Goal: Information Seeking & Learning: Learn about a topic

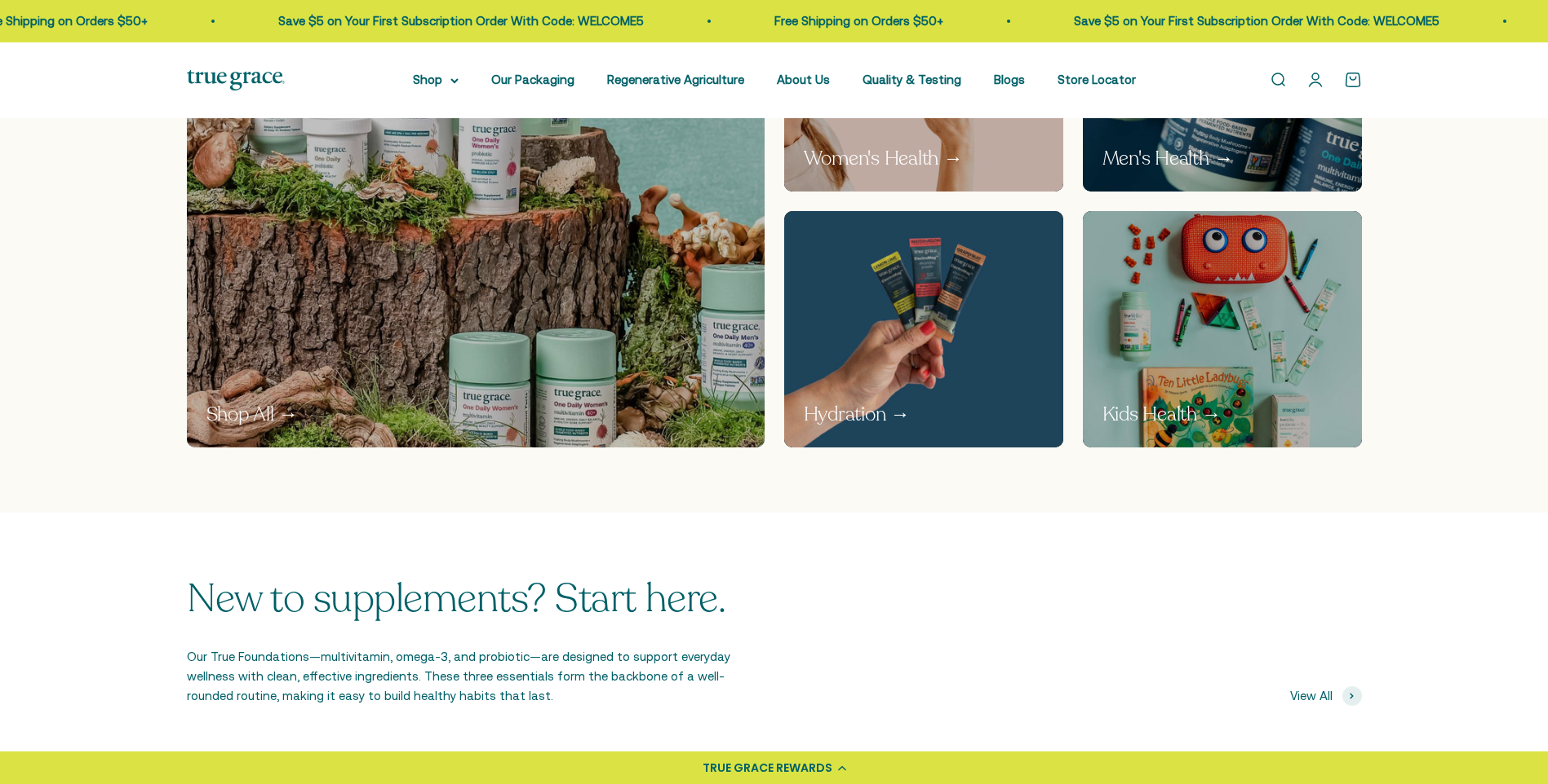
scroll to position [1142, 0]
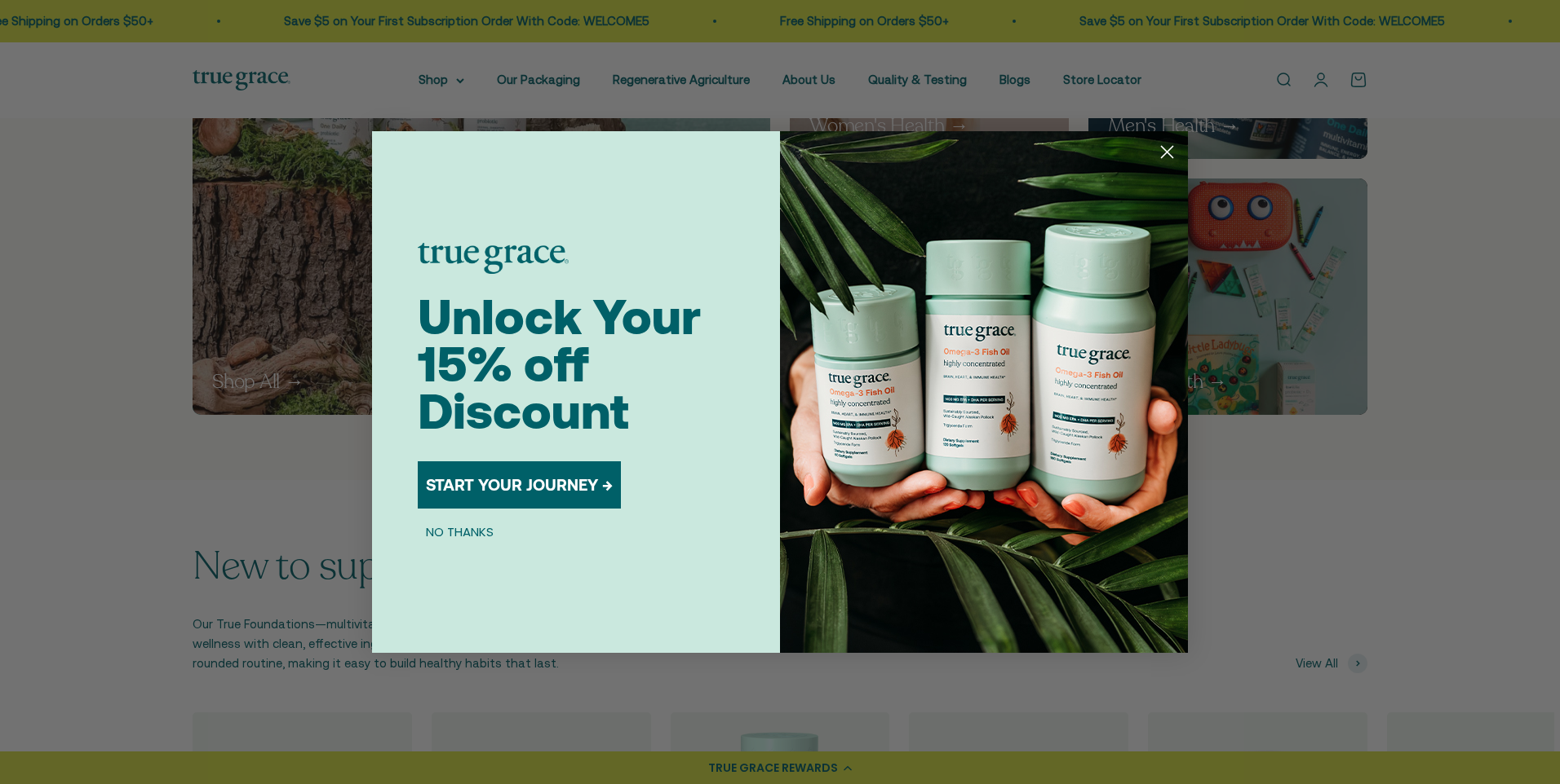
click at [1167, 152] on icon "Close dialog" at bounding box center [1167, 152] width 11 height 11
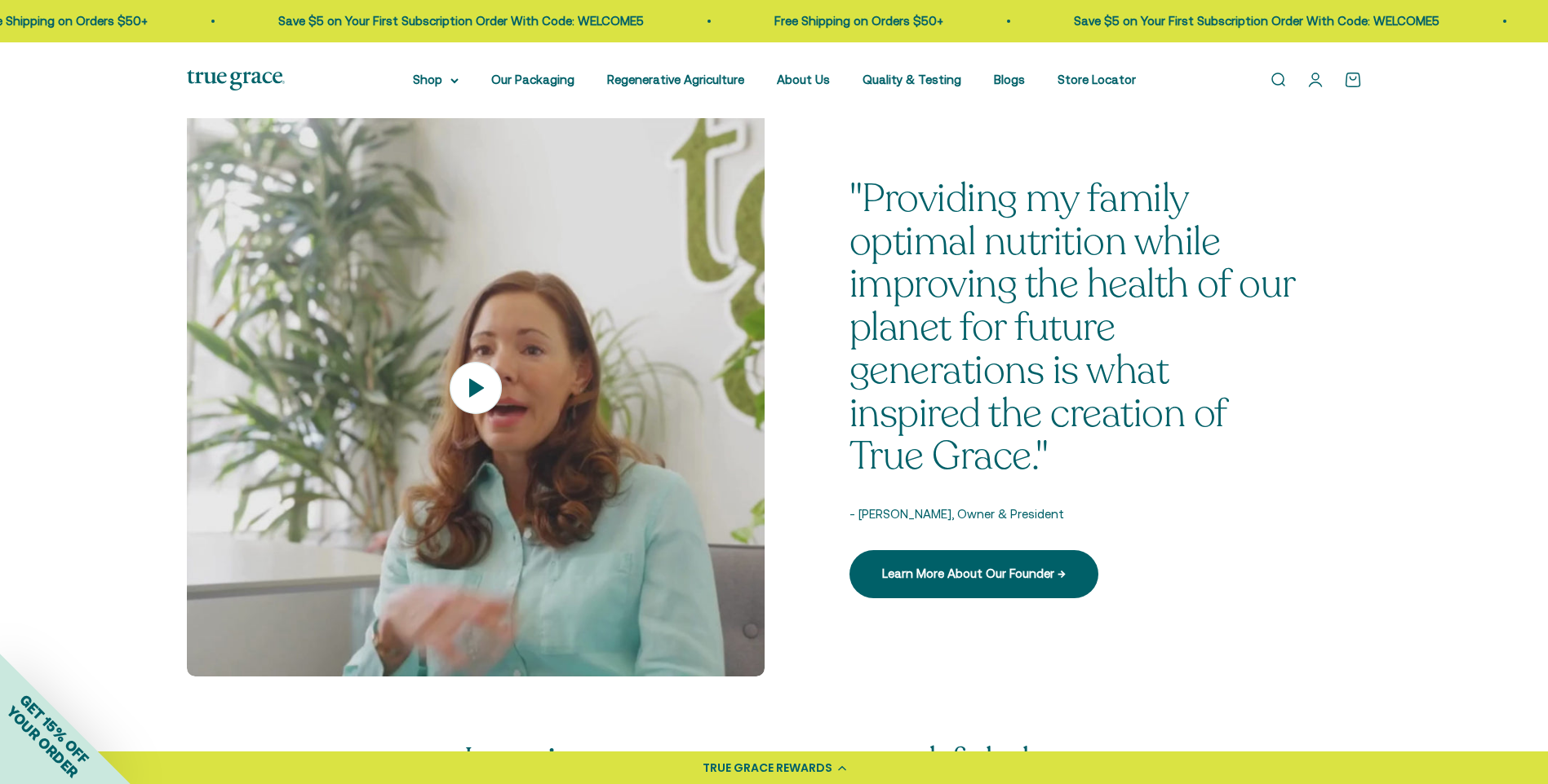
scroll to position [2283, 0]
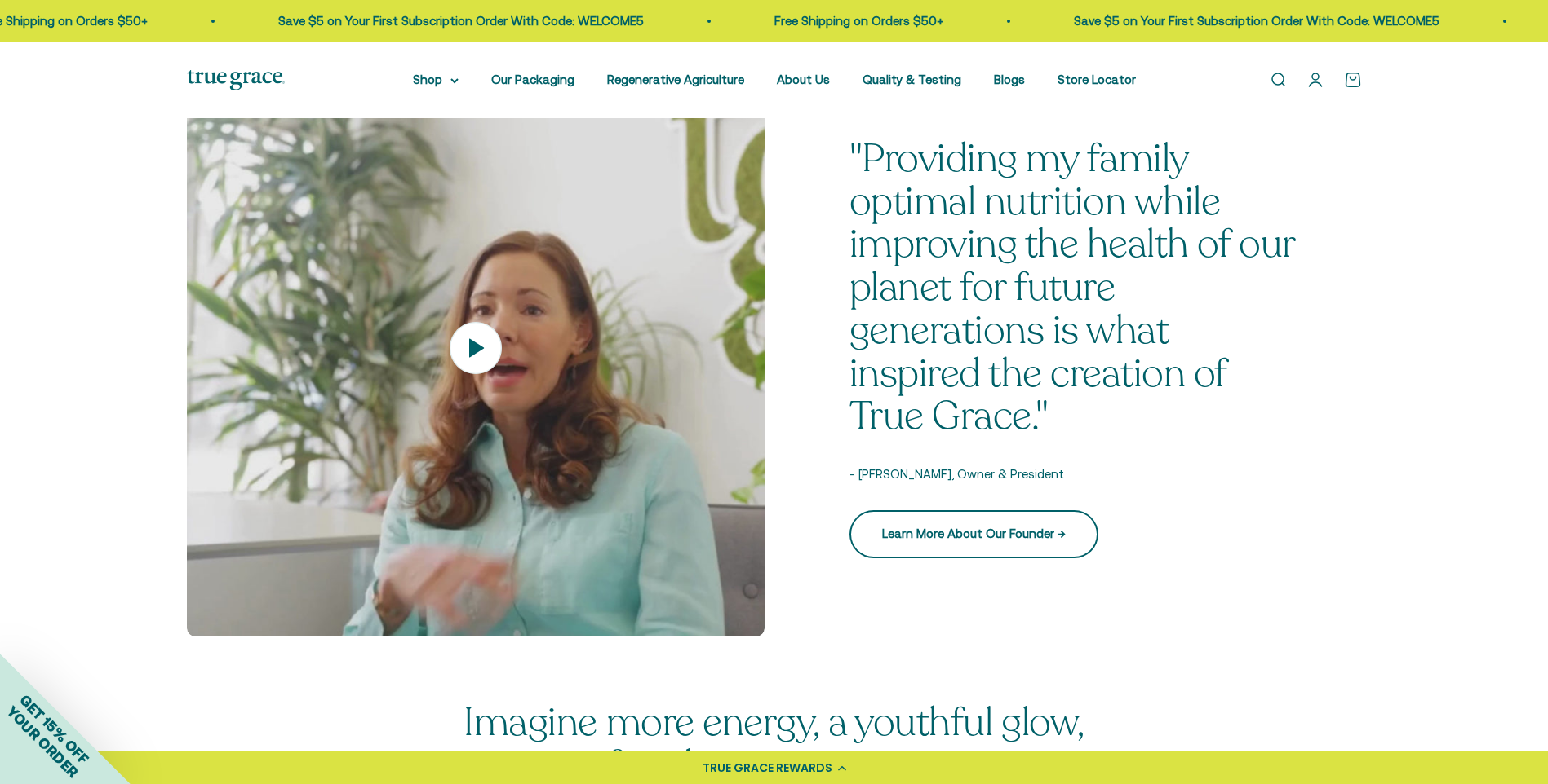
click at [965, 530] on link "Learn More About Our Founder →" at bounding box center [973, 535] width 249 height 48
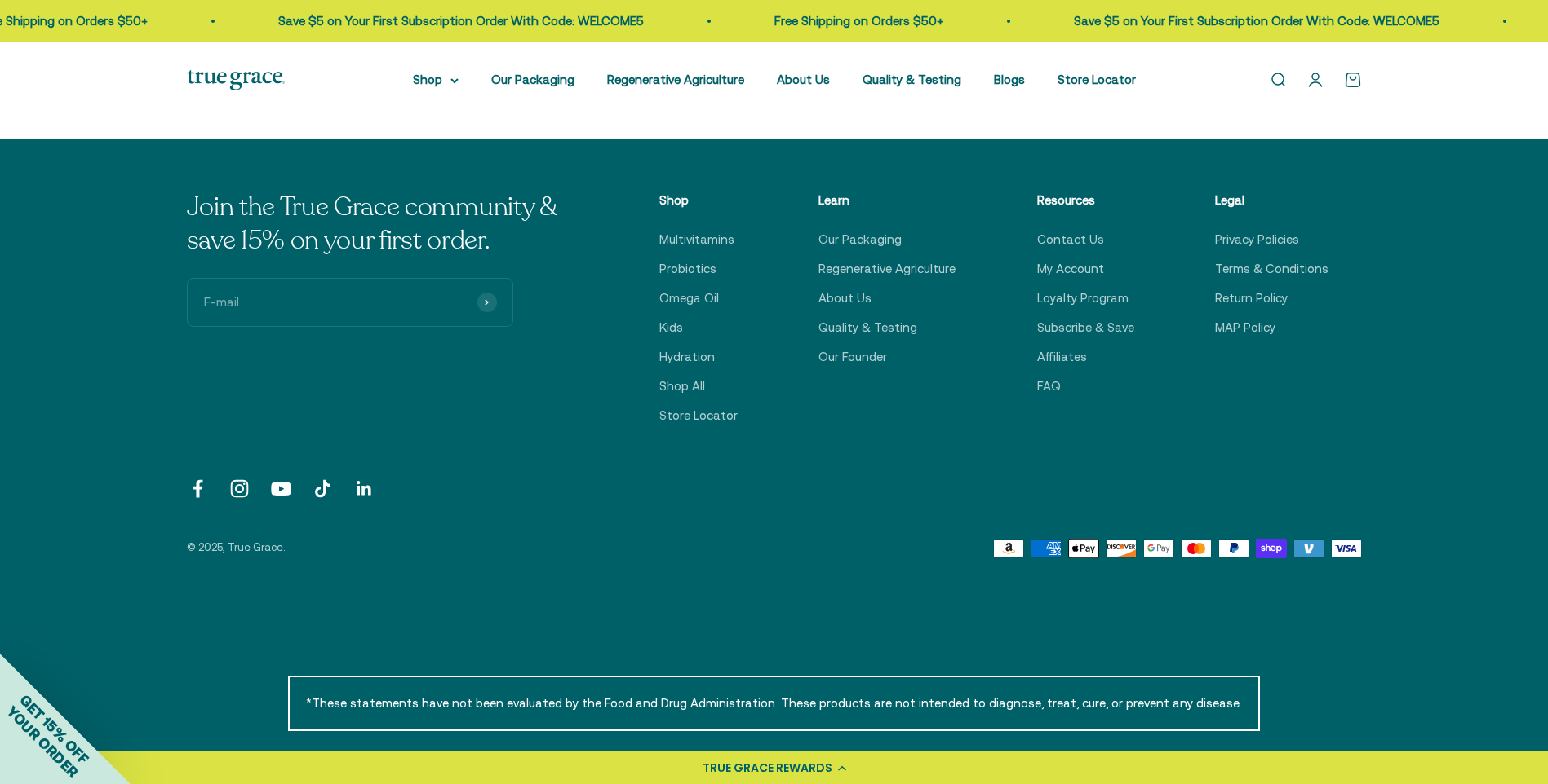
scroll to position [2935, 0]
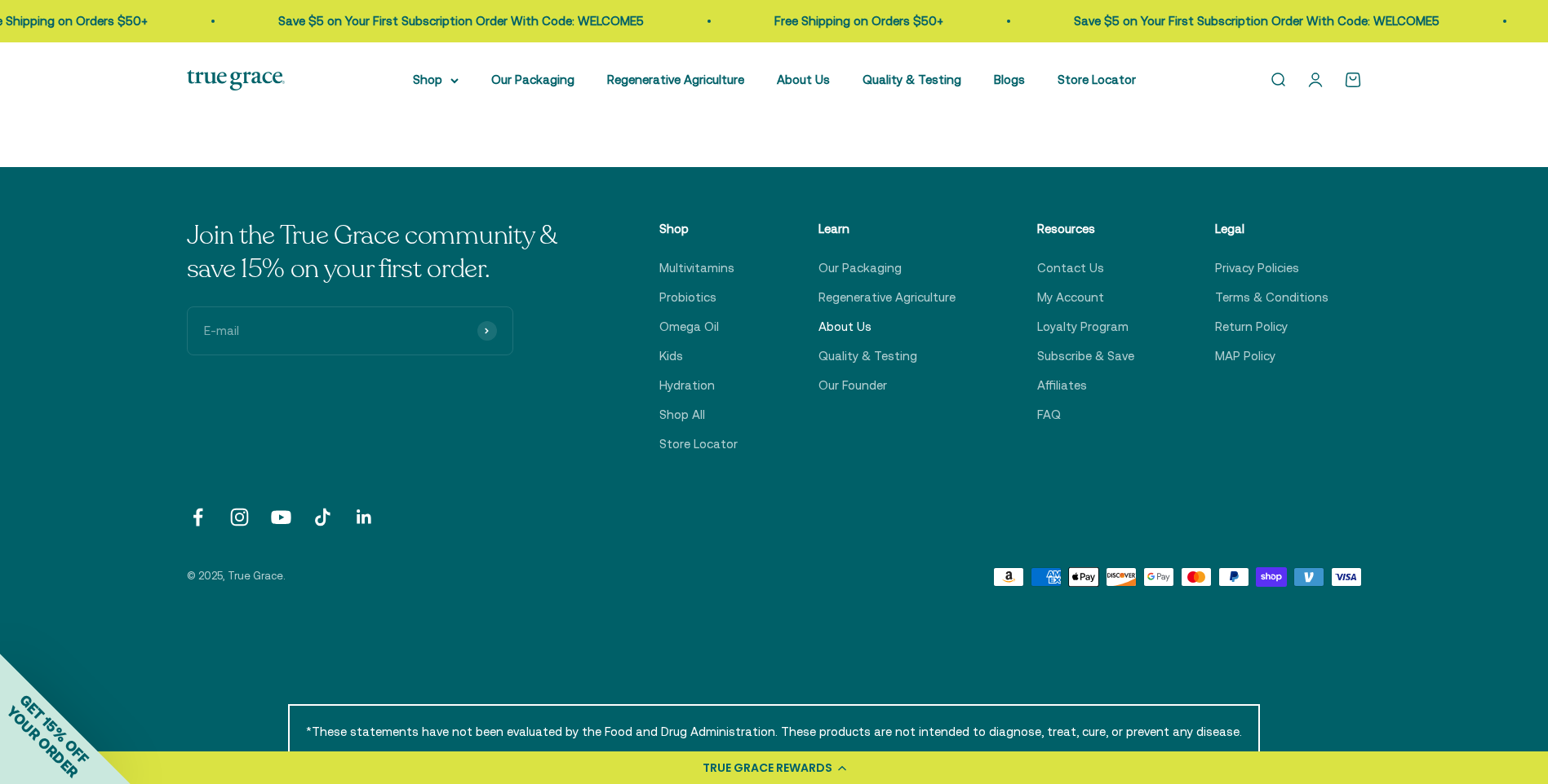
click at [848, 317] on link "About Us" at bounding box center [844, 327] width 53 height 20
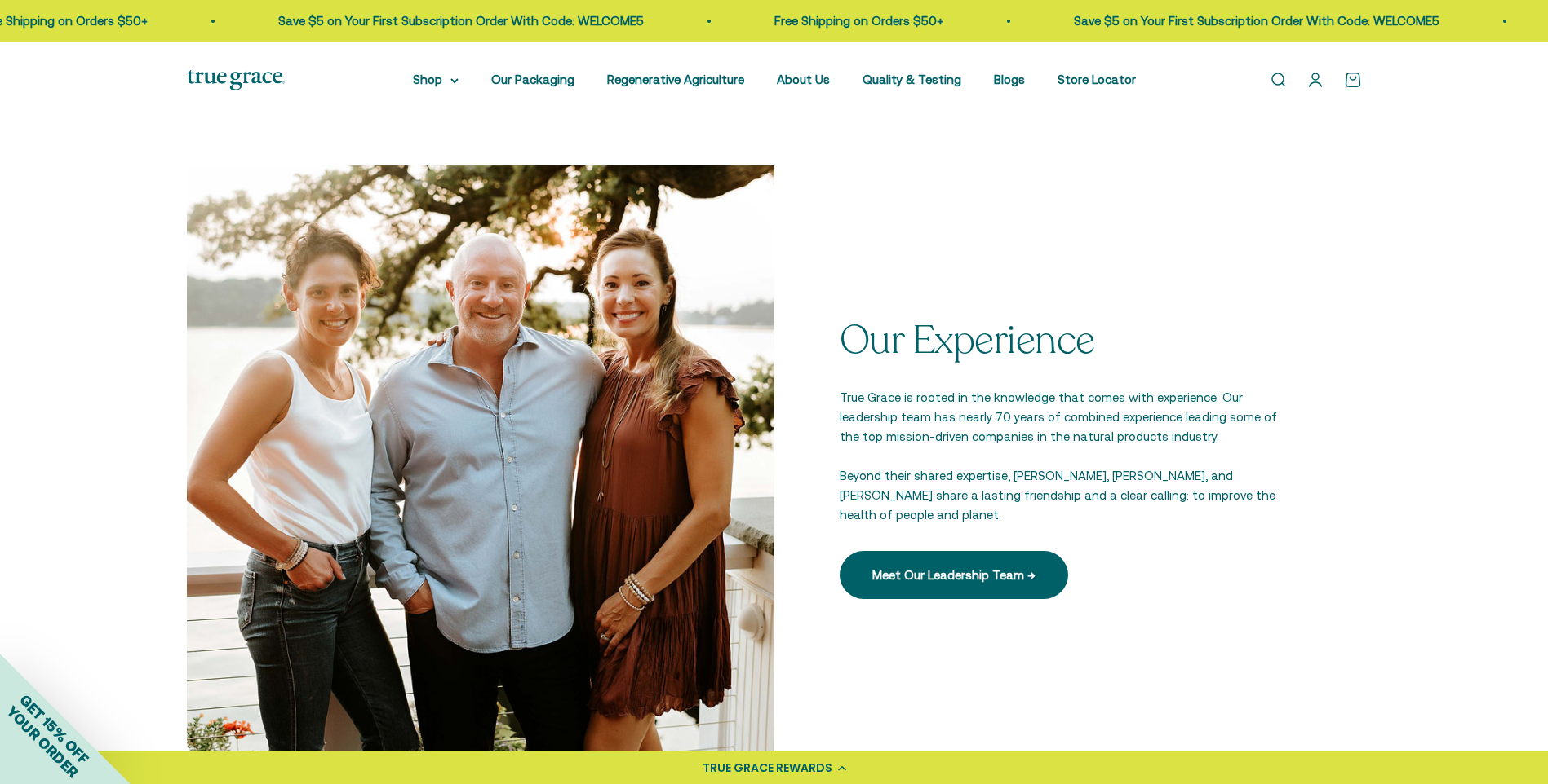
scroll to position [2202, 0]
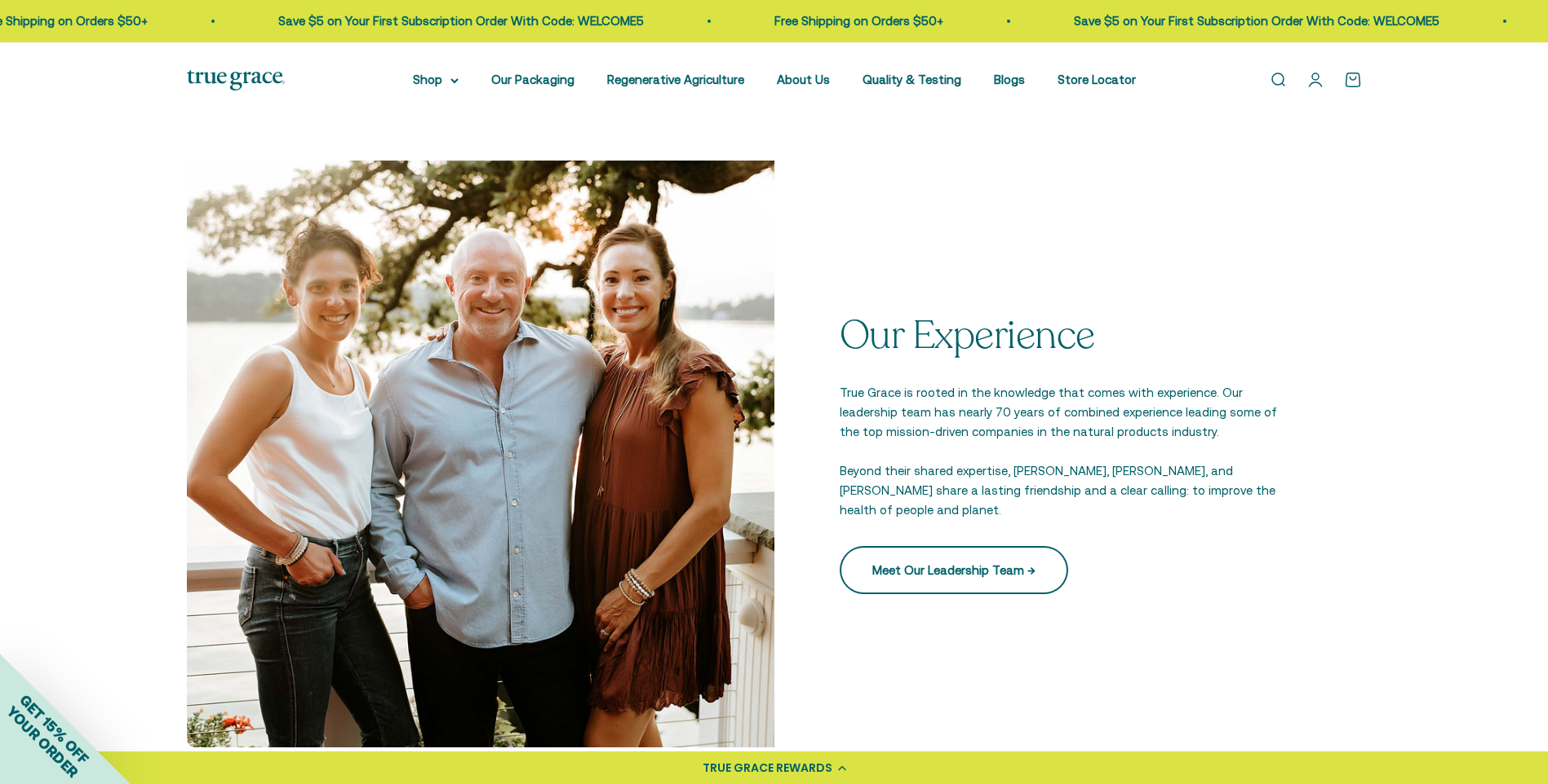
click at [971, 561] on link "Meet Our Leadership Team →" at bounding box center [953, 570] width 229 height 48
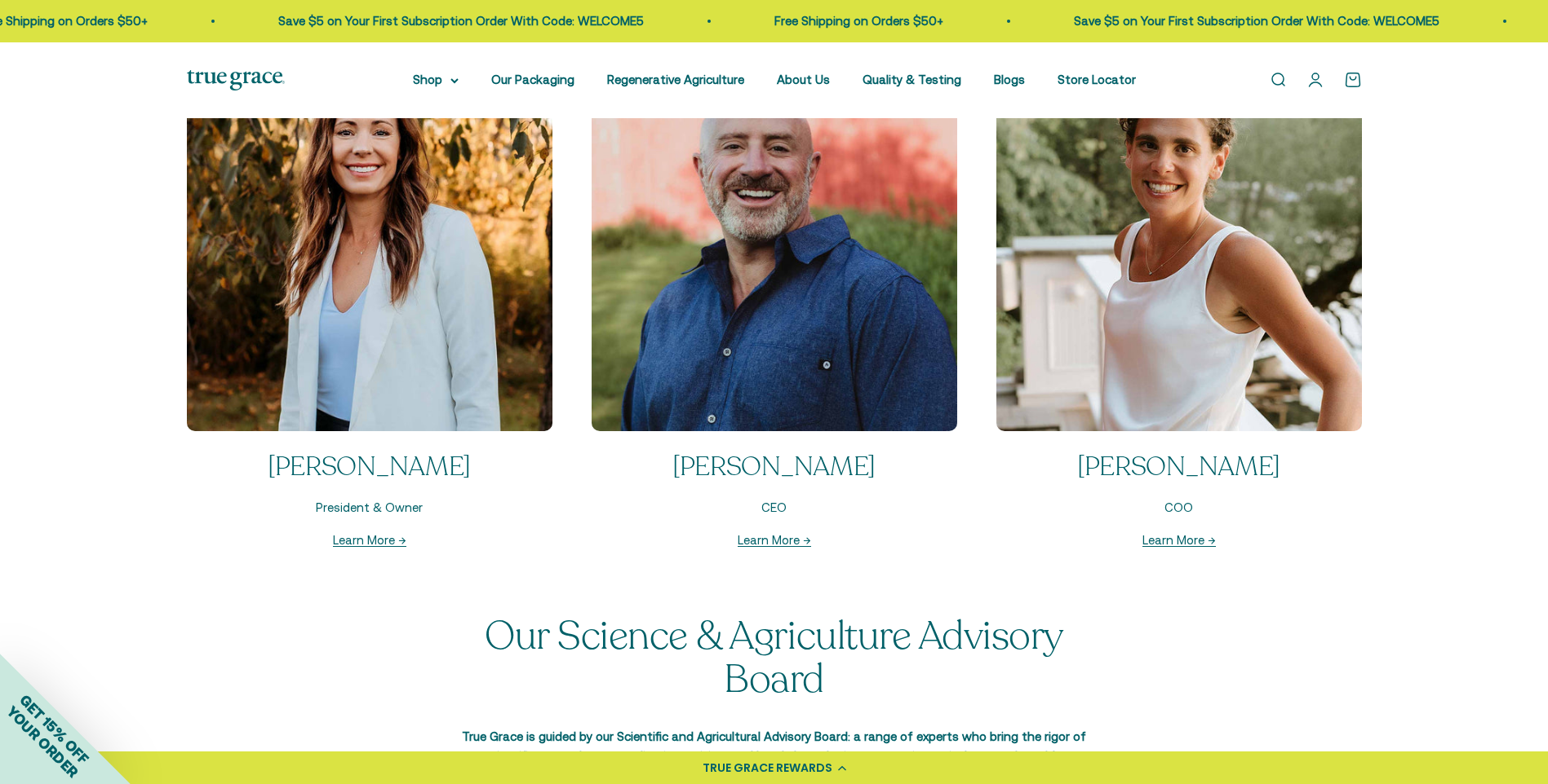
scroll to position [1712, 0]
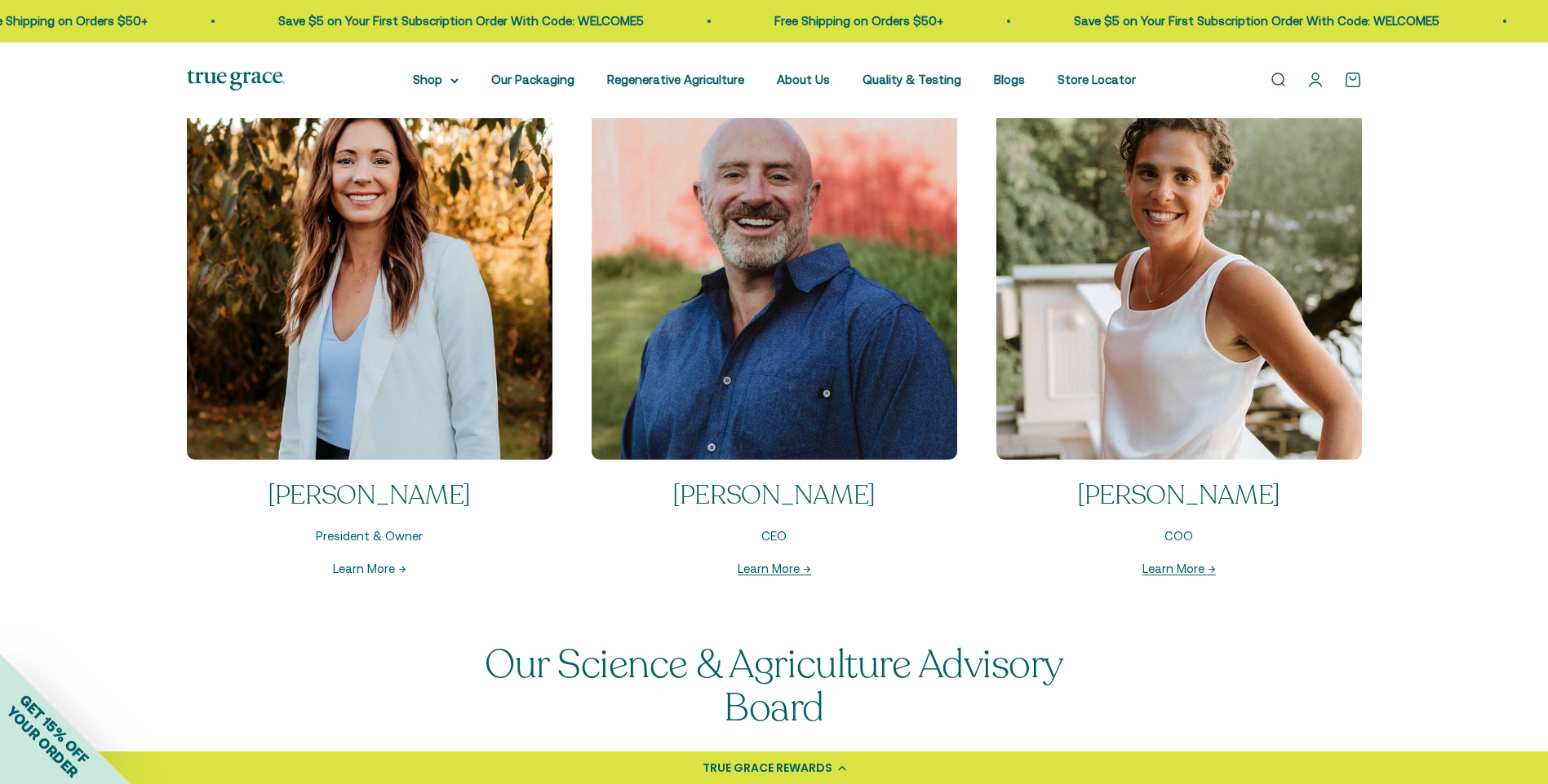
click at [354, 569] on link "Learn More →" at bounding box center [370, 568] width 74 height 14
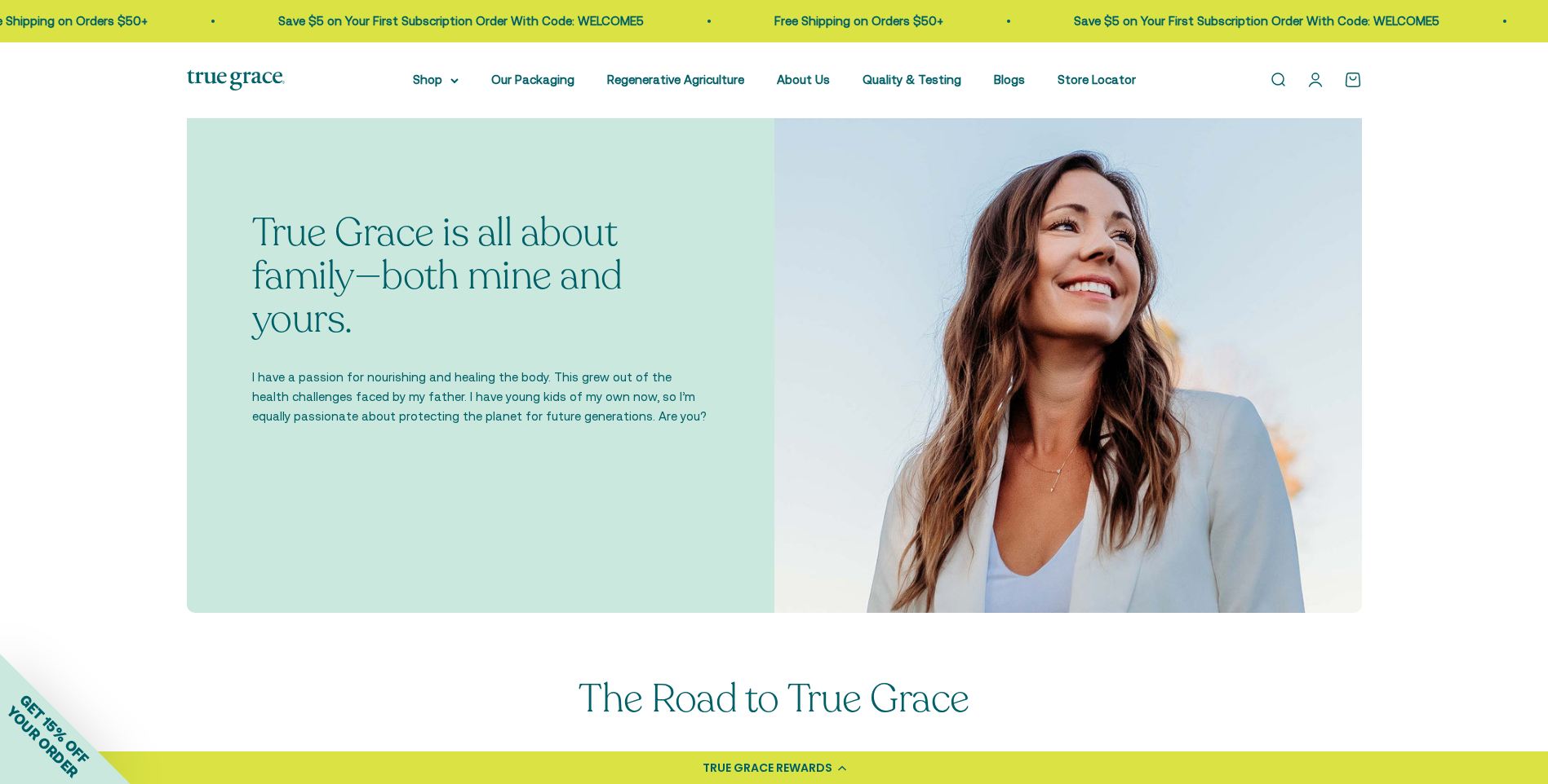
scroll to position [489, 0]
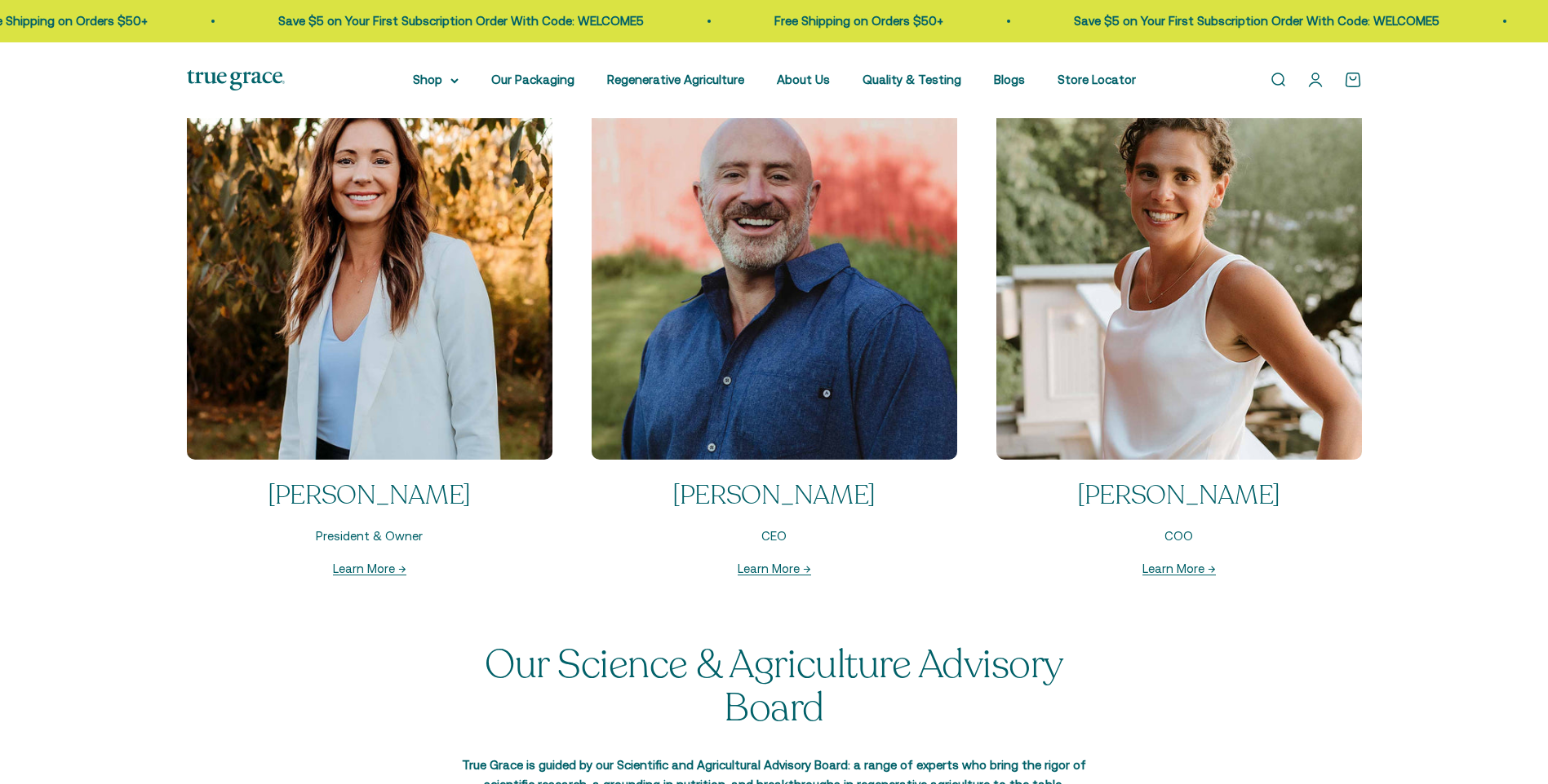
click at [757, 564] on link "Learn More →" at bounding box center [774, 568] width 74 height 14
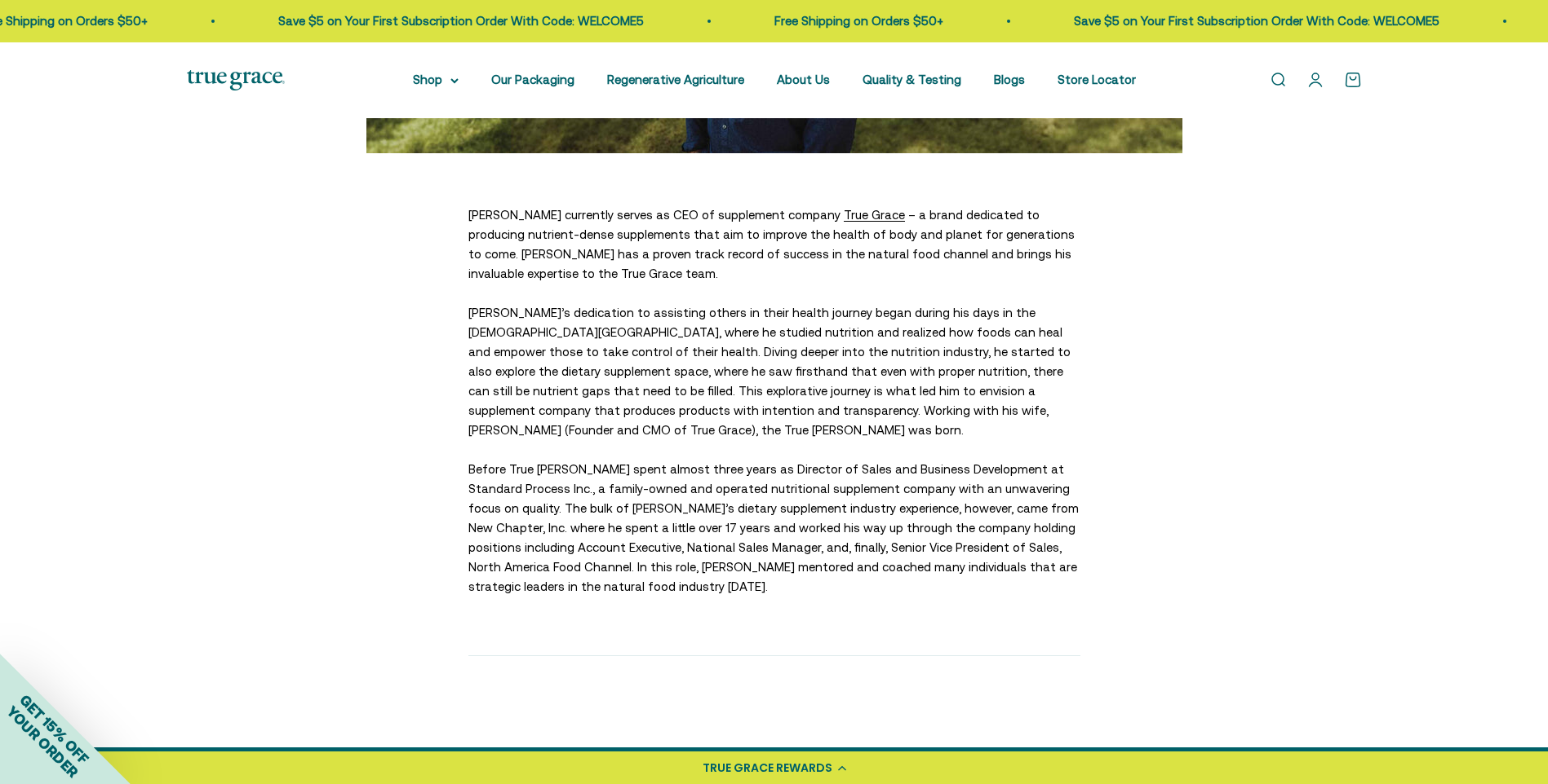
scroll to position [407, 0]
